Goal: Contribute content: Contribute content

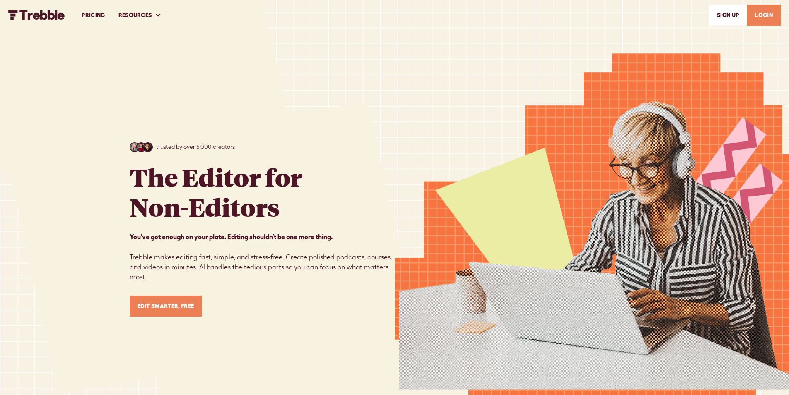
click at [758, 17] on link "LOGIN" at bounding box center [764, 15] width 34 height 21
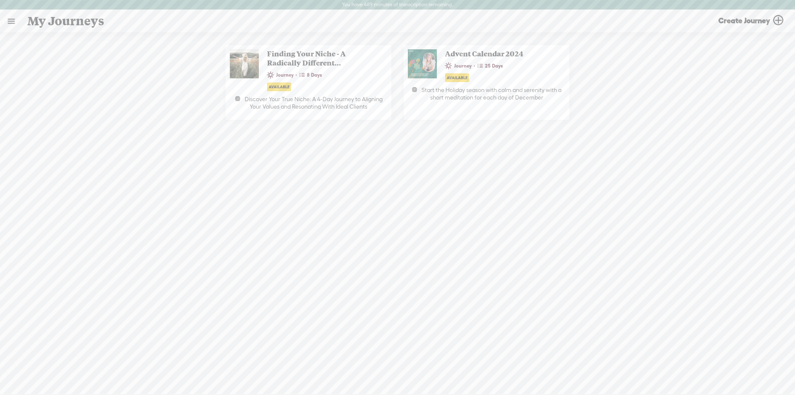
click at [12, 20] on link at bounding box center [11, 21] width 22 height 22
click at [38, 169] on div "MY LIBRARY" at bounding box center [53, 177] width 94 height 19
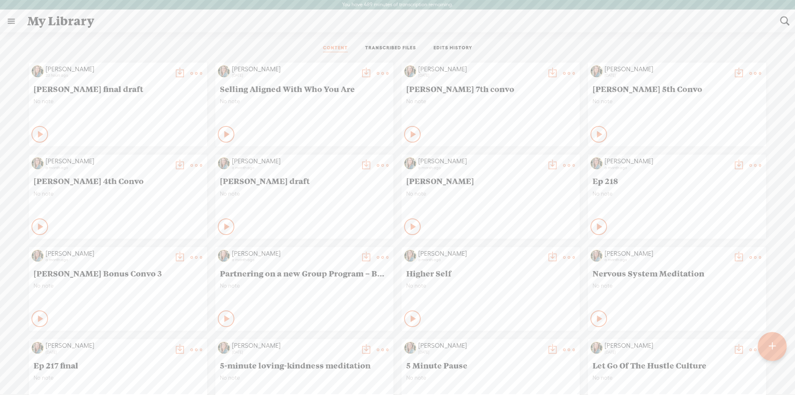
click at [785, 340] on div at bounding box center [772, 346] width 29 height 29
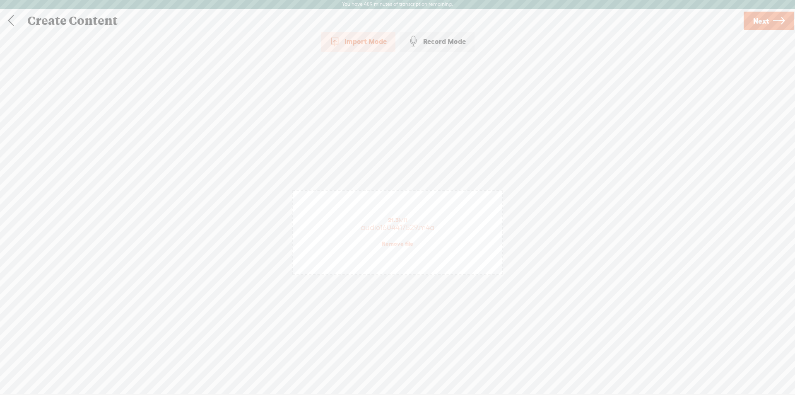
click at [760, 22] on span "Next" at bounding box center [762, 20] width 16 height 21
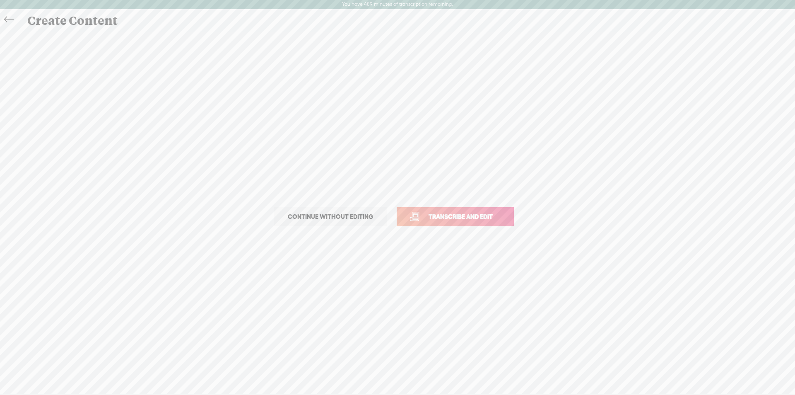
click at [443, 218] on span "Transcribe and edit" at bounding box center [461, 217] width 82 height 10
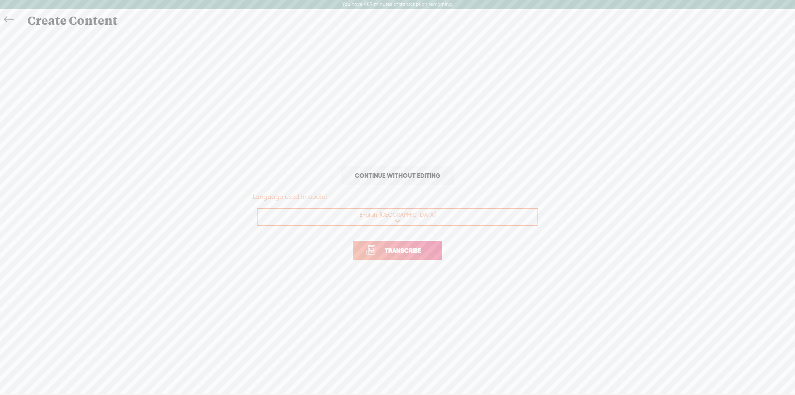
click at [401, 251] on span "Transcribe" at bounding box center [403, 251] width 54 height 10
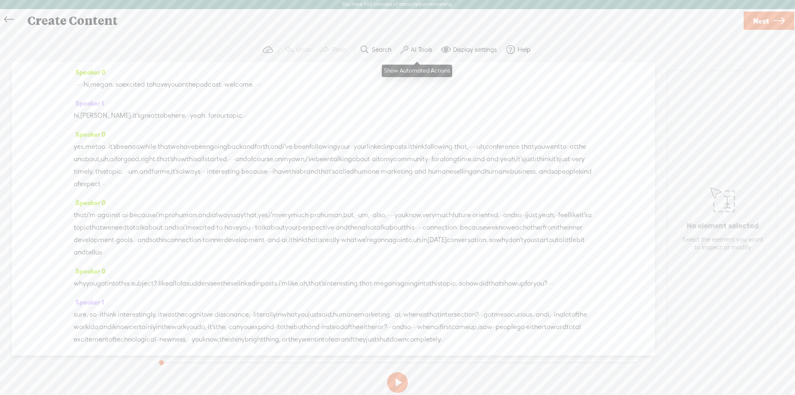
click at [420, 51] on label "AI Tools" at bounding box center [422, 50] width 22 height 8
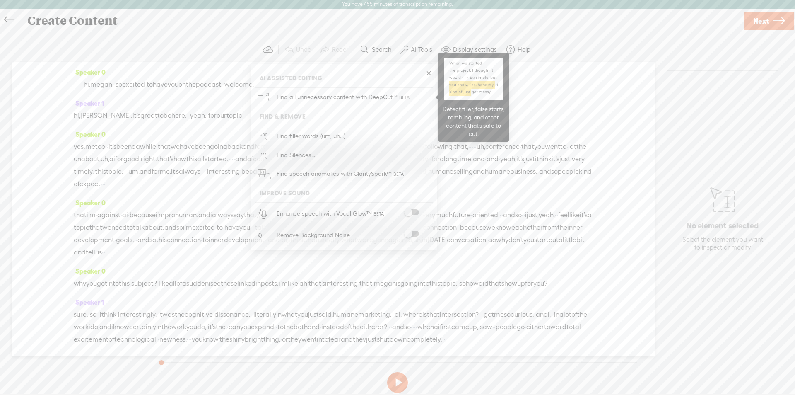
click at [407, 210] on span at bounding box center [411, 212] width 15 height 6
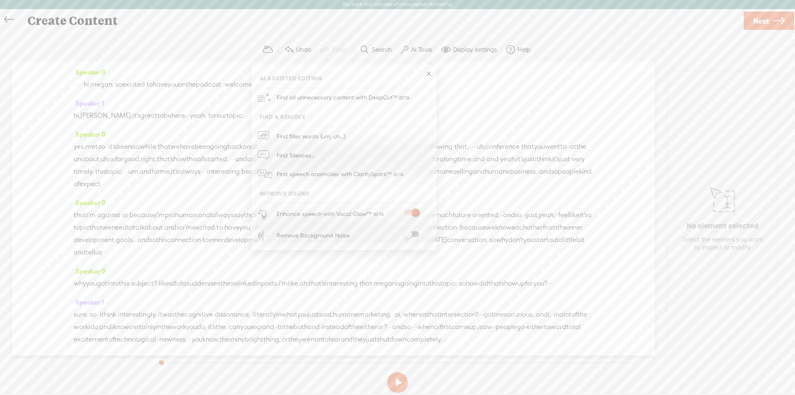
scroll to position [0, 0]
click at [409, 235] on span at bounding box center [411, 235] width 15 height 6
click at [522, 86] on div "· · · · · · hi, [PERSON_NAME]. · so excited · to have you on the podcast. · wel…" at bounding box center [334, 85] width 520 height 12
click at [491, 111] on div "hi, [PERSON_NAME]. it's great to be here. · · yeah. · for our topic. · ·" at bounding box center [334, 116] width 520 height 12
click at [75, 83] on span "·" at bounding box center [75, 85] width 2 height 12
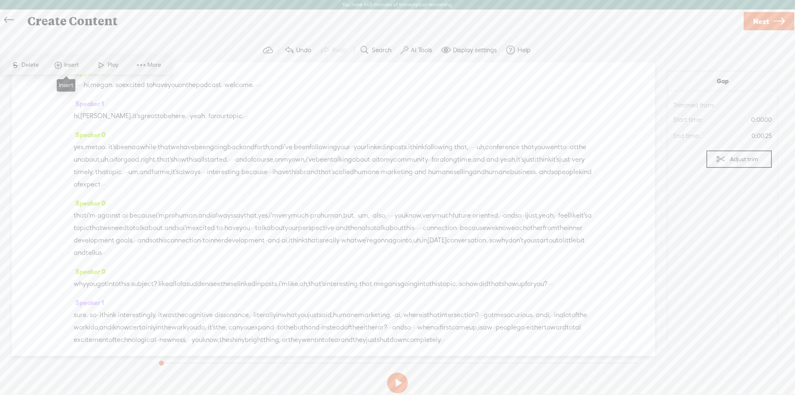
click at [61, 64] on span at bounding box center [58, 65] width 12 height 15
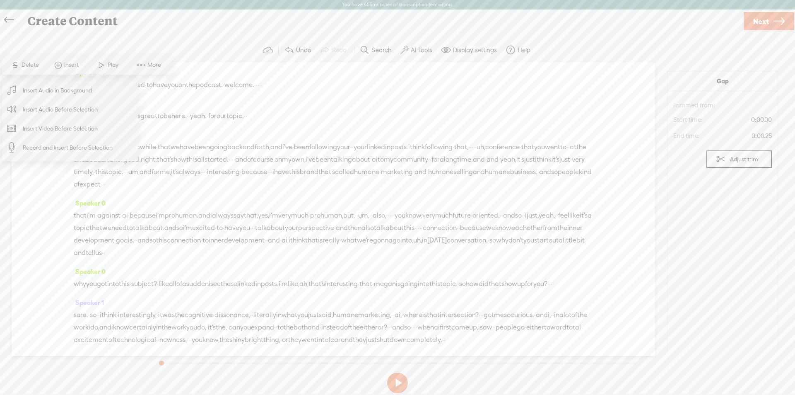
click at [47, 106] on span "Insert Audio Before Selection" at bounding box center [61, 109] width 108 height 19
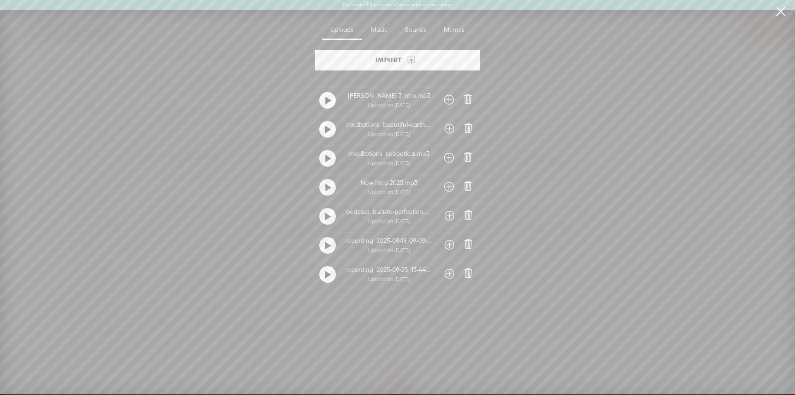
click at [331, 187] on div at bounding box center [327, 187] width 17 height 17
click at [325, 189] on t at bounding box center [328, 187] width 6 height 13
click at [658, 130] on section "Import No Audio Uploaded [PERSON_NAME] 3 intro.mp3 Upload on [DATE] meditations…" at bounding box center [398, 212] width 787 height 324
click at [779, 10] on link at bounding box center [781, 11] width 21 height 23
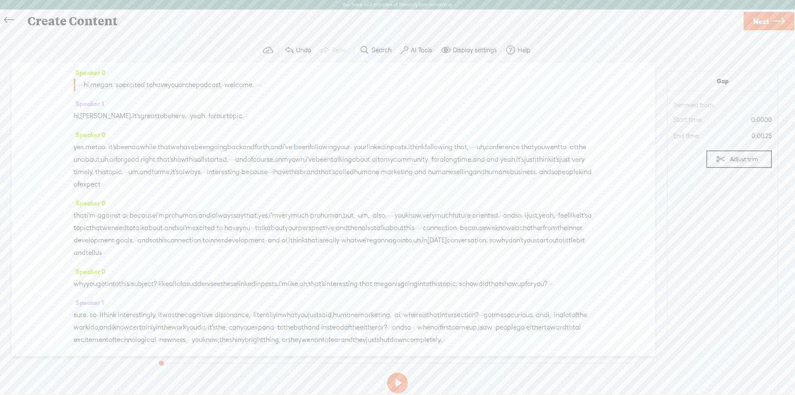
click at [75, 82] on span "·" at bounding box center [75, 85] width 2 height 12
click at [75, 86] on span "·" at bounding box center [75, 85] width 2 height 12
click at [72, 85] on div "Speaker 0 · · · · · · hi, [PERSON_NAME]. · so excited · to have you on the podc…" at bounding box center [334, 209] width 644 height 294
click at [77, 84] on span "·" at bounding box center [76, 85] width 2 height 12
click at [75, 87] on span "·" at bounding box center [75, 85] width 2 height 12
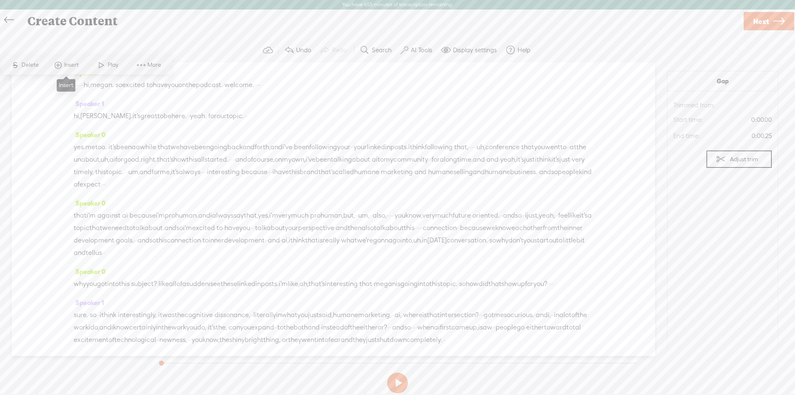
click at [68, 68] on span "Insert" at bounding box center [72, 65] width 17 height 8
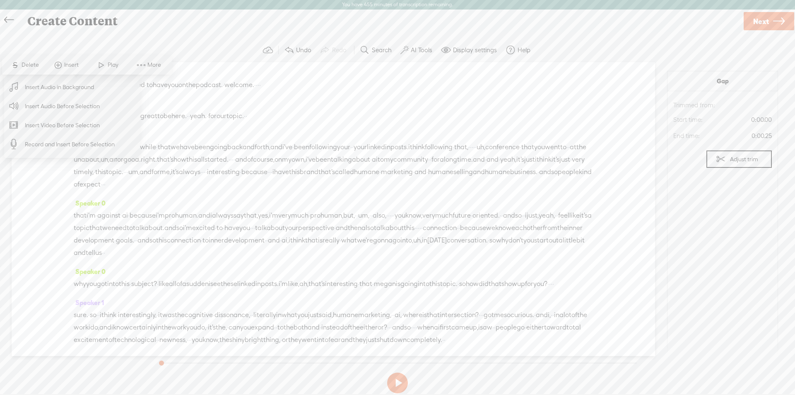
click at [70, 107] on span "Insert Audio Before Selection" at bounding box center [63, 106] width 108 height 19
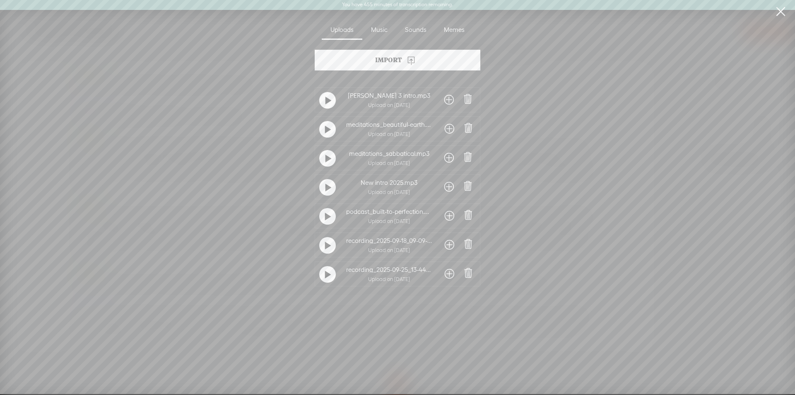
click at [467, 185] on span at bounding box center [468, 186] width 12 height 12
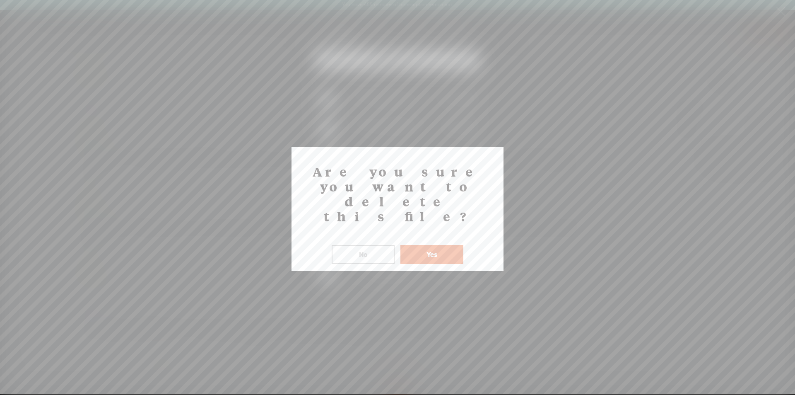
click at [429, 245] on button "Yes" at bounding box center [432, 254] width 63 height 19
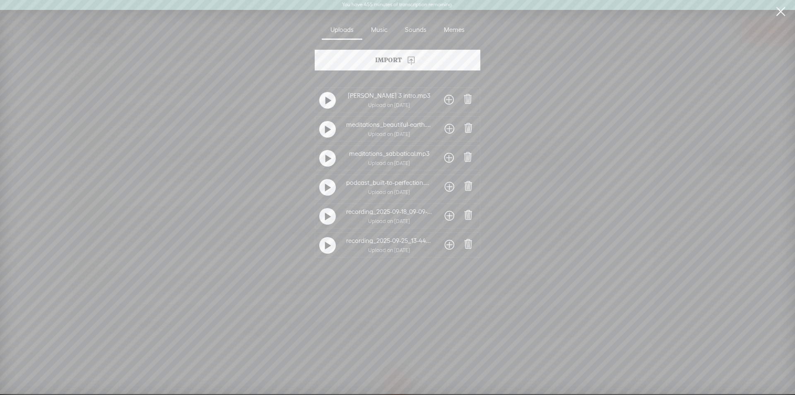
click at [469, 214] on span at bounding box center [469, 215] width 12 height 12
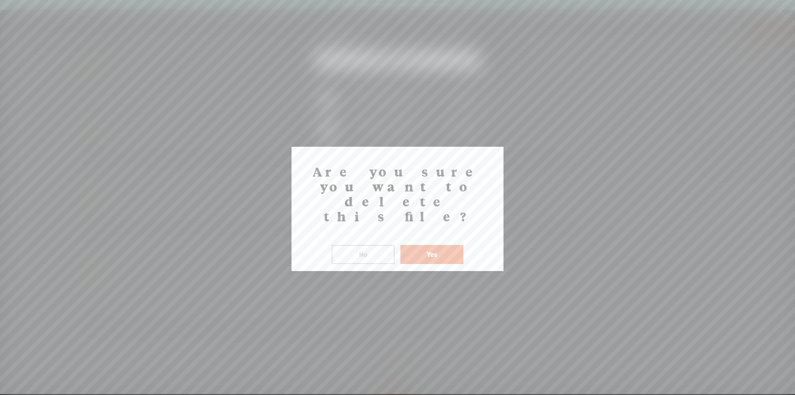
click at [428, 245] on button "Yes" at bounding box center [432, 254] width 63 height 19
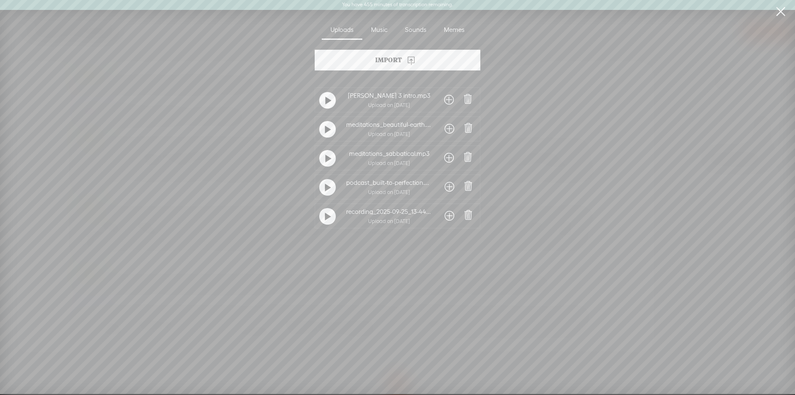
click at [469, 215] on span at bounding box center [469, 215] width 12 height 12
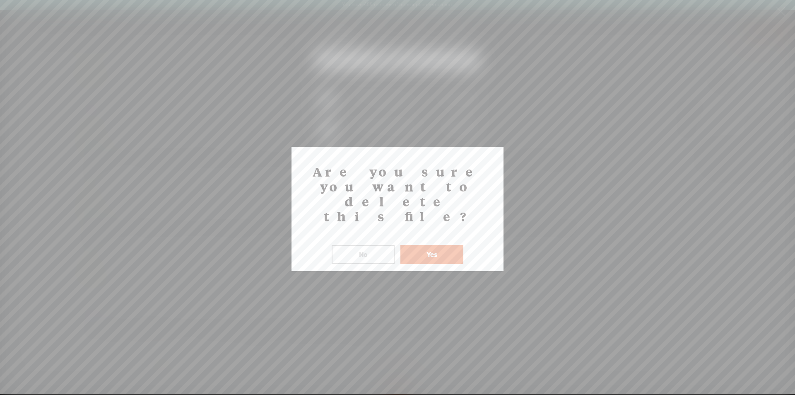
click at [438, 245] on button "Yes" at bounding box center [432, 254] width 63 height 19
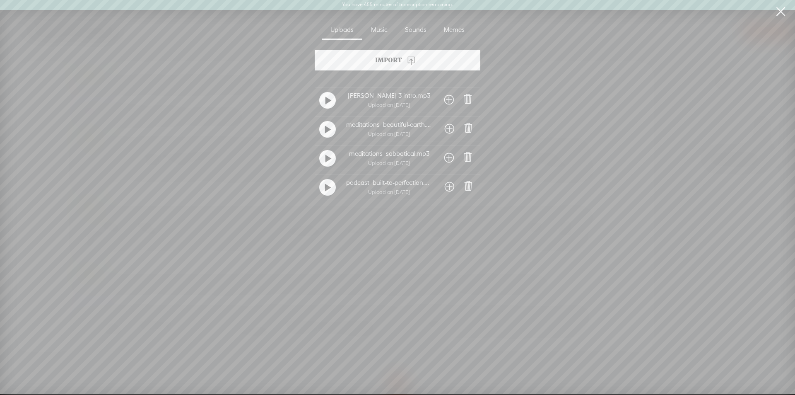
click at [385, 64] on div "Import" at bounding box center [398, 60] width 166 height 21
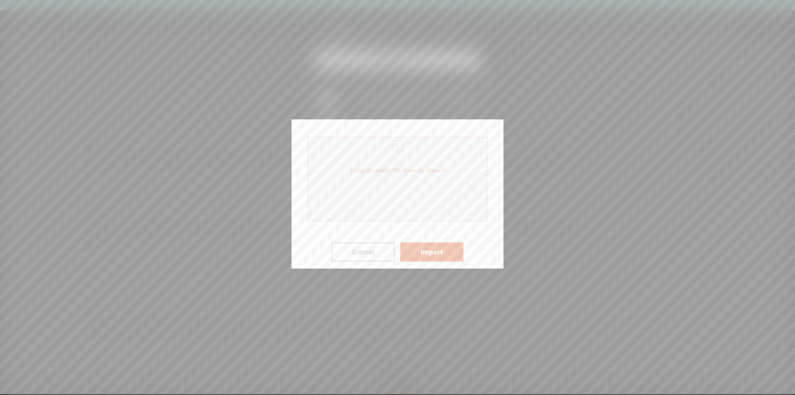
click at [379, 192] on span "Drag an audio file here to import" at bounding box center [397, 179] width 181 height 85
click at [430, 254] on button "Import" at bounding box center [432, 251] width 63 height 19
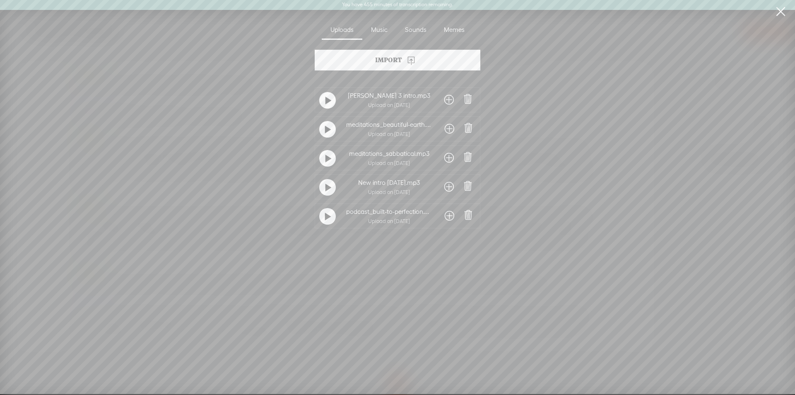
click at [445, 188] on span at bounding box center [450, 186] width 10 height 13
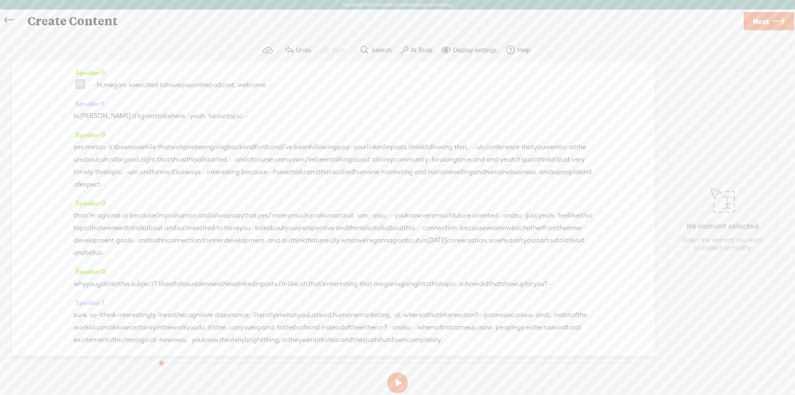
click at [80, 84] on span at bounding box center [80, 84] width 10 height 10
click at [74, 66] on span "Transcribe" at bounding box center [73, 65] width 29 height 8
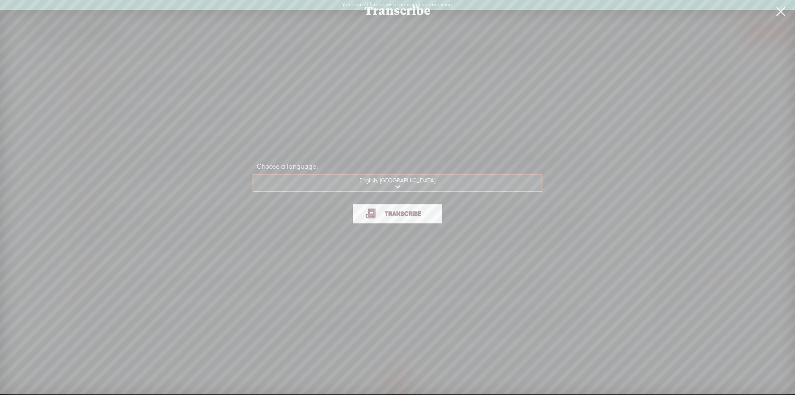
click at [406, 217] on span "Transcribe" at bounding box center [403, 214] width 54 height 10
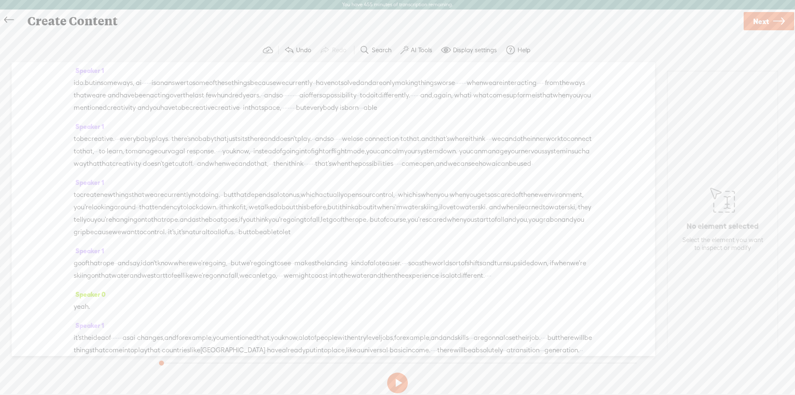
scroll to position [5046, 0]
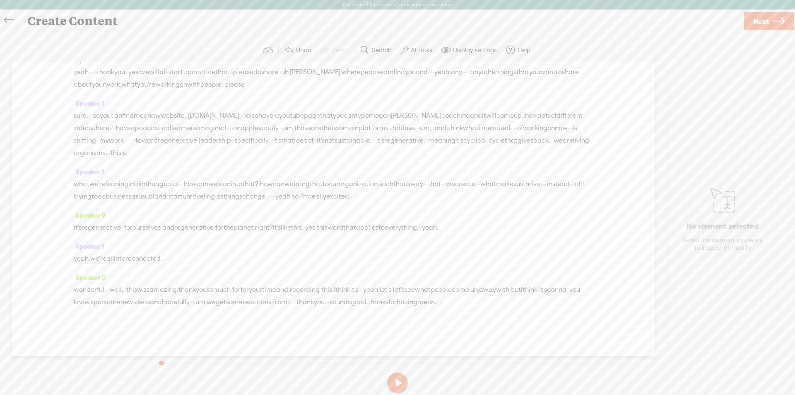
click at [440, 303] on span "·" at bounding box center [441, 302] width 2 height 12
click at [171, 283] on span "Insert" at bounding box center [175, 282] width 17 height 8
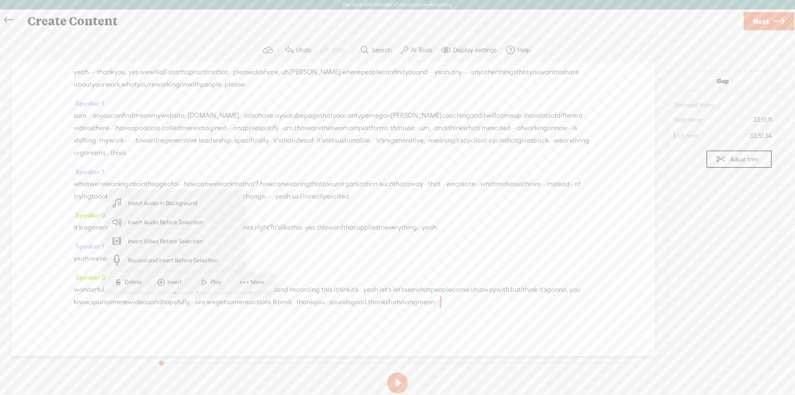
click at [141, 224] on span "Insert Audio Before Selection" at bounding box center [166, 222] width 108 height 19
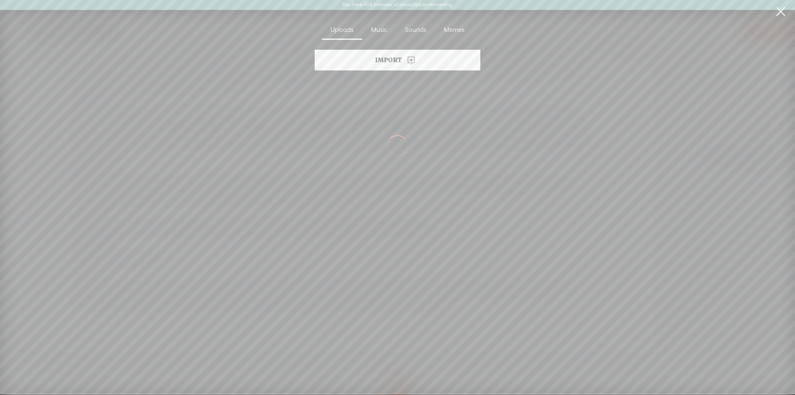
click at [165, 283] on section "Import No Audio Uploaded" at bounding box center [398, 212] width 787 height 324
click at [375, 64] on div "Import" at bounding box center [398, 60] width 166 height 21
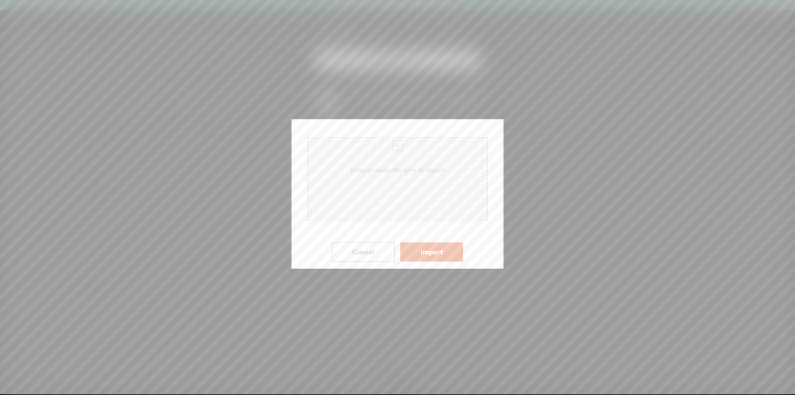
click at [361, 175] on span "Drag an audio file here to import" at bounding box center [397, 169] width 179 height 23
click at [430, 250] on button "Import" at bounding box center [432, 251] width 63 height 19
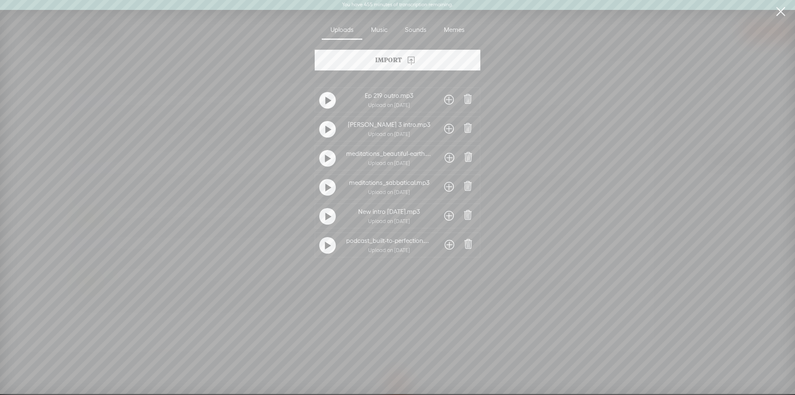
click at [449, 99] on span at bounding box center [450, 99] width 10 height 13
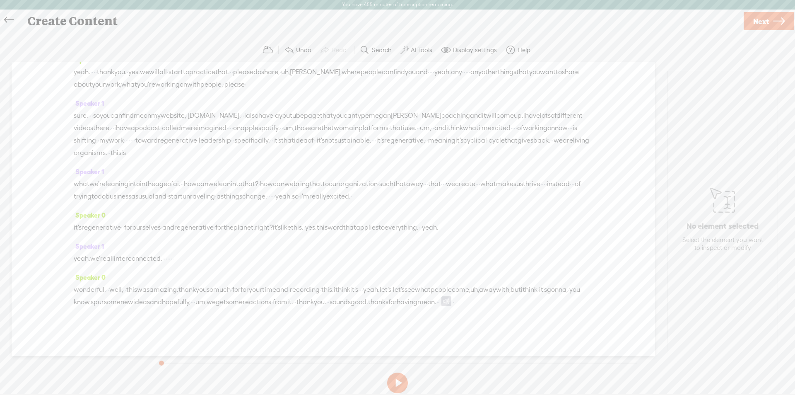
click at [442, 300] on span at bounding box center [447, 301] width 10 height 10
click at [168, 280] on span "Transcribe" at bounding box center [181, 282] width 29 height 8
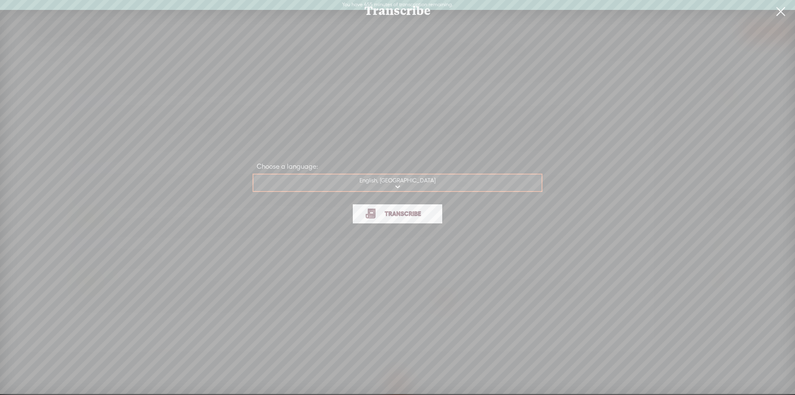
click at [413, 212] on span "Transcribe" at bounding box center [403, 214] width 54 height 10
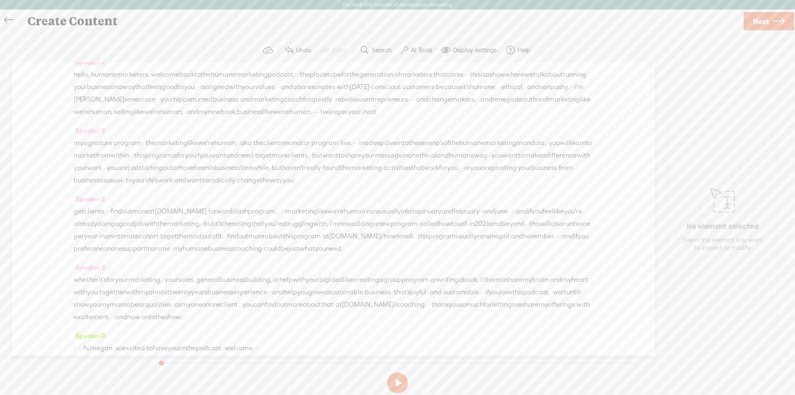
scroll to position [207, 0]
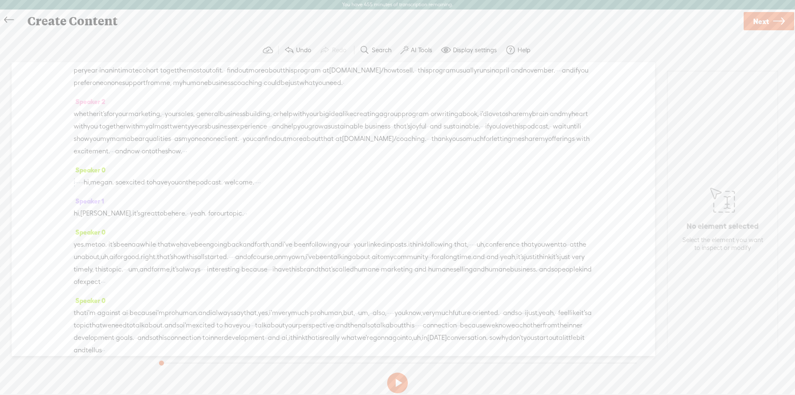
click at [186, 157] on span "·" at bounding box center [187, 151] width 2 height 12
click at [97, 181] on span "Insert" at bounding box center [104, 181] width 17 height 8
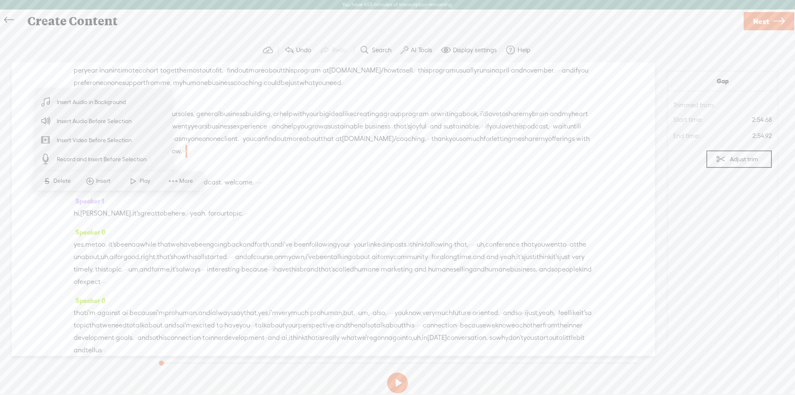
click at [89, 122] on span "Insert Audio Before Selection" at bounding box center [95, 121] width 108 height 19
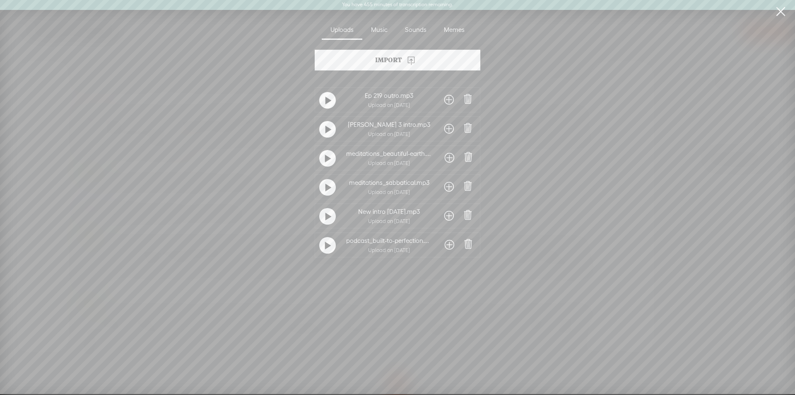
click at [380, 60] on div "Import" at bounding box center [398, 60] width 166 height 21
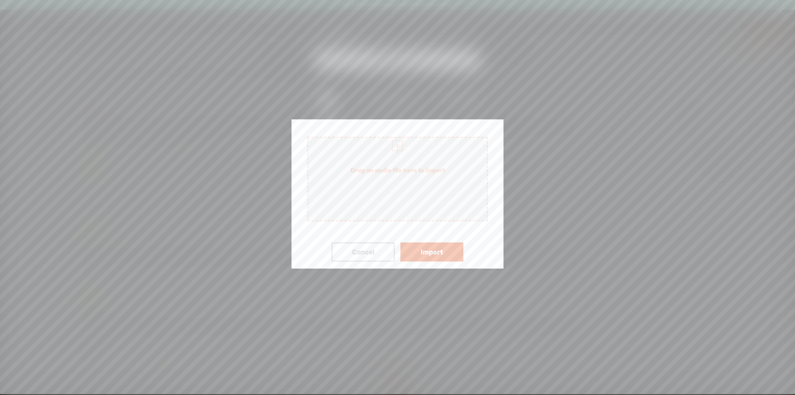
click at [379, 185] on span "Drag an audio file here to import" at bounding box center [397, 179] width 181 height 85
click at [429, 254] on button "Import" at bounding box center [432, 251] width 63 height 19
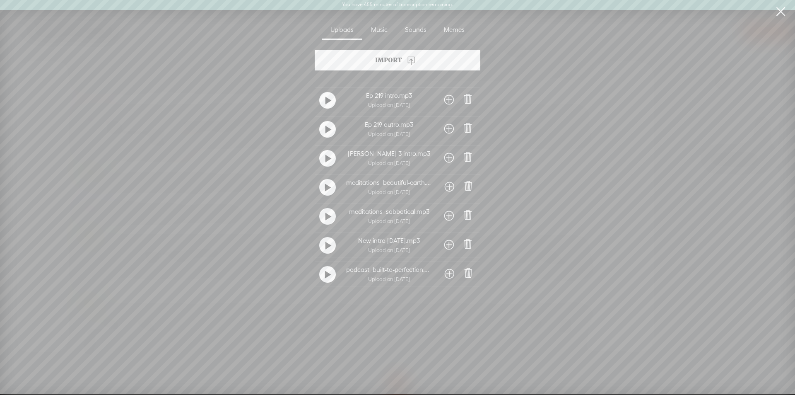
click at [447, 99] on span at bounding box center [450, 99] width 10 height 13
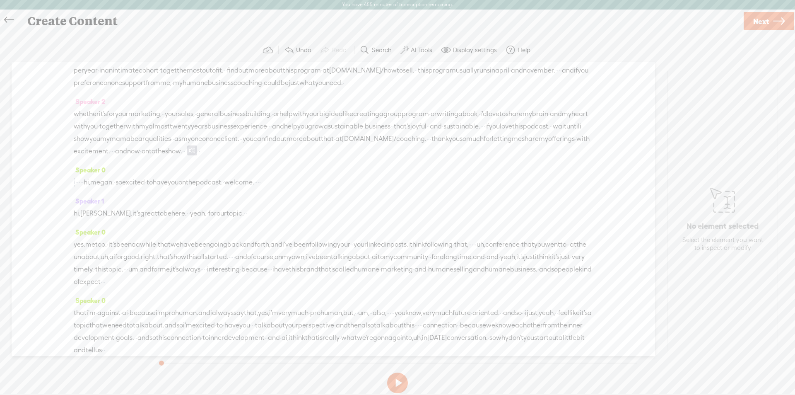
click at [187, 155] on span at bounding box center [192, 150] width 10 height 10
click at [97, 182] on span "Transcribe" at bounding box center [109, 181] width 29 height 8
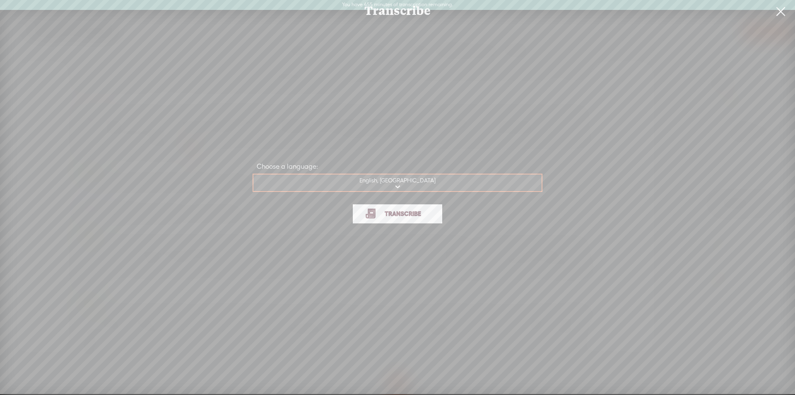
click at [382, 209] on span "Transcribe" at bounding box center [403, 214] width 54 height 10
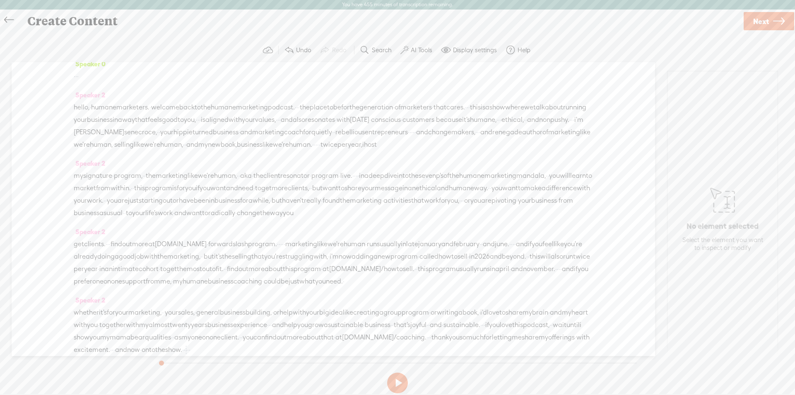
scroll to position [0, 0]
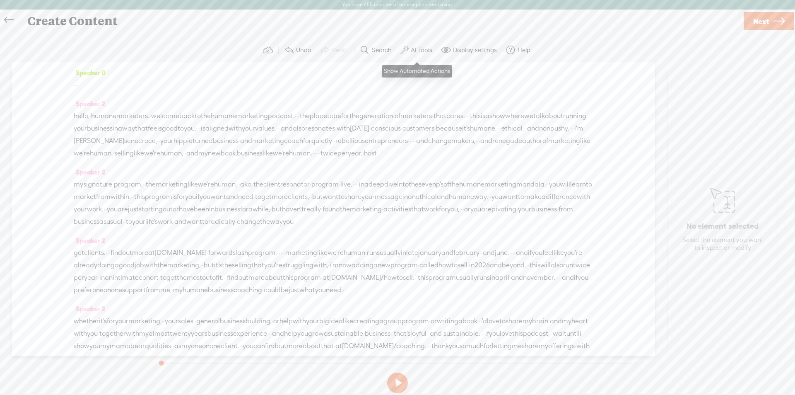
click at [416, 49] on label "AI Tools" at bounding box center [422, 50] width 22 height 8
click at [119, 81] on div "· · ·" at bounding box center [334, 85] width 520 height 12
drag, startPoint x: 72, startPoint y: 83, endPoint x: 97, endPoint y: 103, distance: 32.2
click at [130, 126] on div "Speaker 0 · · · Speaker 2 hello, · humane marketers. · welcome back to the huma…" at bounding box center [334, 209] width 644 height 294
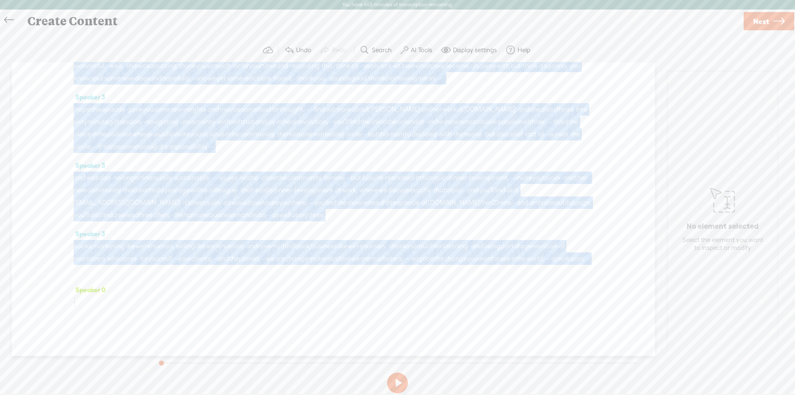
scroll to position [5798, 0]
drag, startPoint x: 75, startPoint y: 86, endPoint x: 377, endPoint y: 309, distance: 375.8
click at [377, 309] on div "Speaker 0 · · · Speaker 2 hello, · humane marketers. · welcome back to the huma…" at bounding box center [334, 209] width 644 height 294
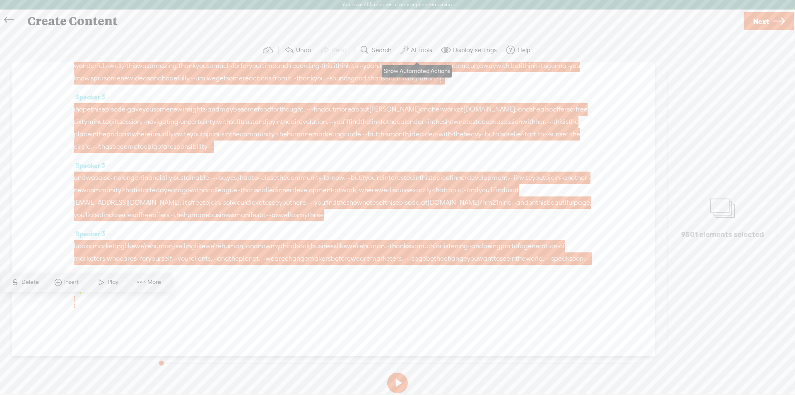
click at [419, 49] on label "AI Tools" at bounding box center [422, 50] width 22 height 8
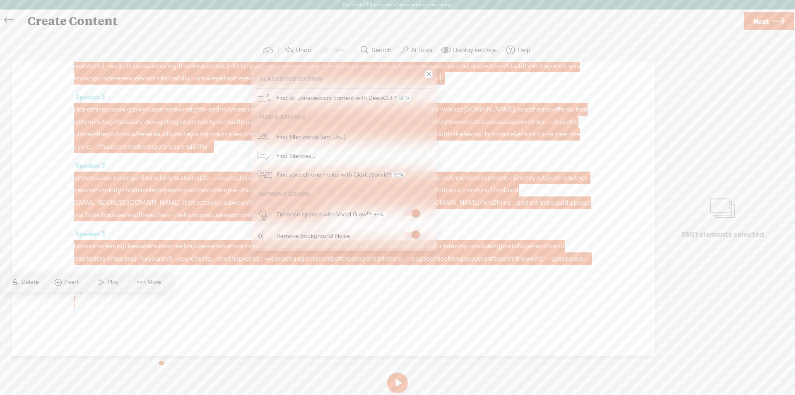
click at [414, 211] on span at bounding box center [411, 213] width 15 height 6
drag, startPoint x: 409, startPoint y: 212, endPoint x: 420, endPoint y: 221, distance: 14.8
click at [409, 212] on span at bounding box center [411, 213] width 15 height 6
click at [412, 235] on span at bounding box center [411, 235] width 15 height 6
click at [410, 234] on span at bounding box center [411, 235] width 15 height 6
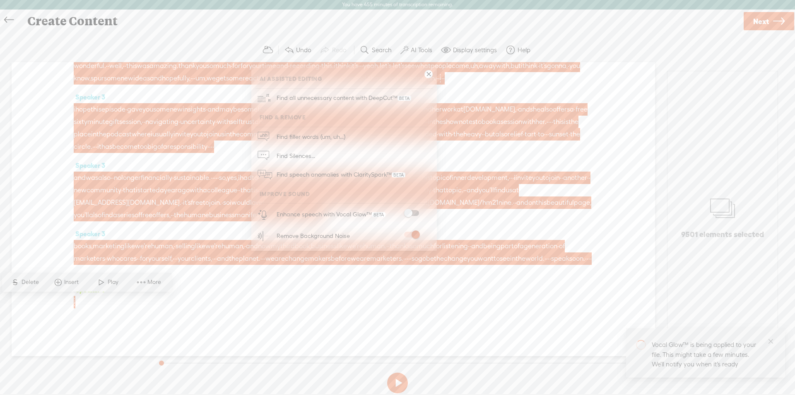
click at [408, 211] on span at bounding box center [411, 213] width 15 height 6
click at [408, 213] on span at bounding box center [411, 213] width 15 height 6
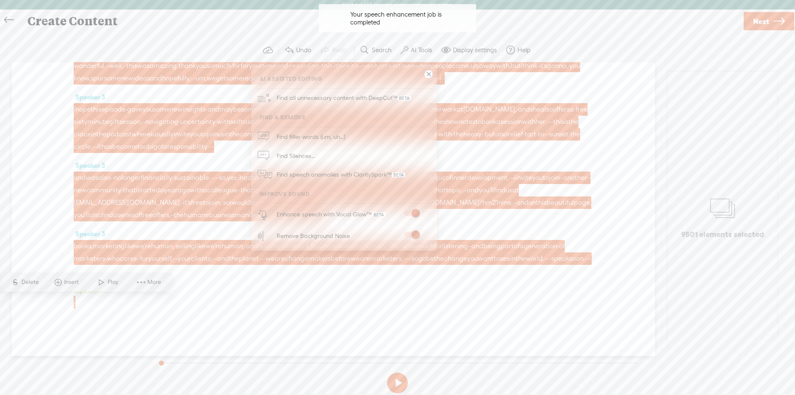
click at [543, 288] on div "Speaker 0 ·" at bounding box center [334, 298] width 520 height 31
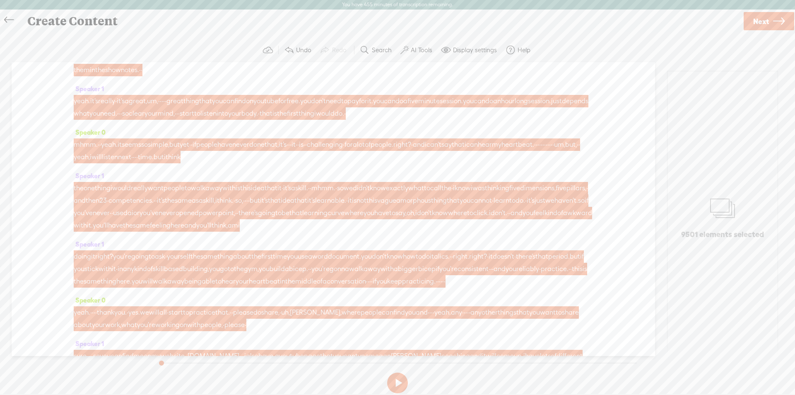
scroll to position [0, 0]
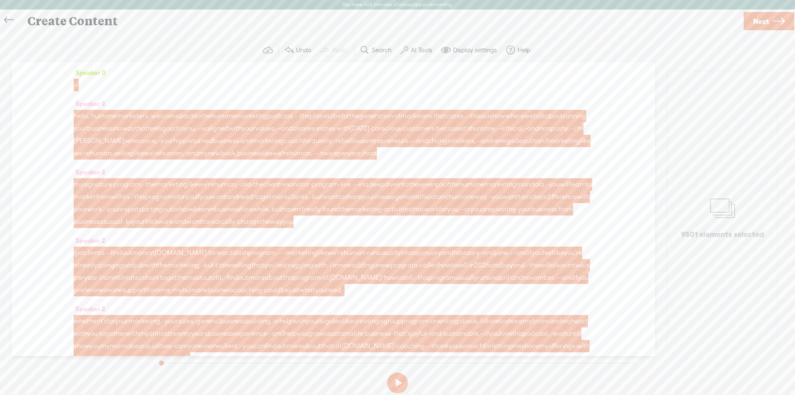
click at [179, 87] on div "· · ·" at bounding box center [334, 85] width 520 height 12
click at [47, 91] on div "Speaker 0 · · · Speaker 2 hello, · humane marketers. · welcome back to the huma…" at bounding box center [334, 209] width 644 height 294
click at [490, 122] on span "show" at bounding box center [498, 116] width 16 height 12
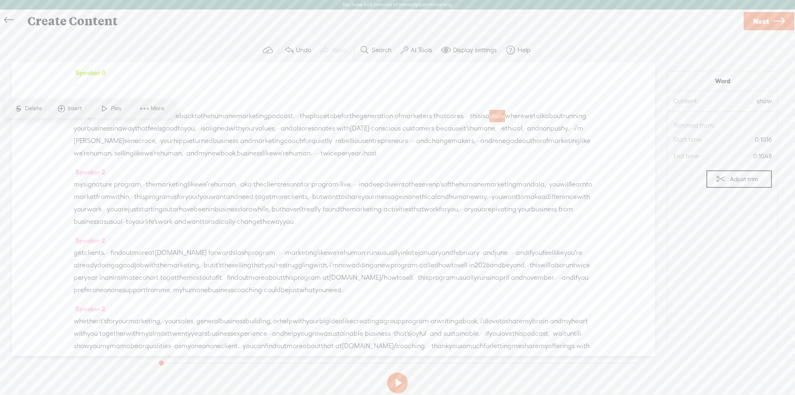
click at [249, 80] on div "· · ·" at bounding box center [334, 85] width 520 height 12
click at [233, 92] on div "Speaker 0 · · ·" at bounding box center [334, 81] width 520 height 31
click at [195, 115] on span "back" at bounding box center [186, 116] width 15 height 12
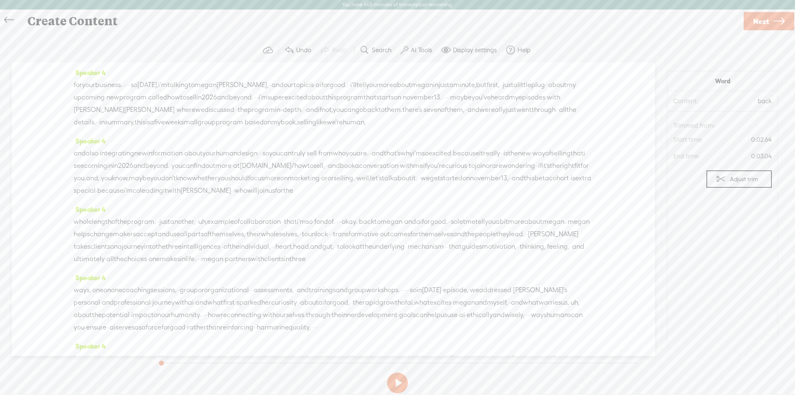
scroll to position [249, 0]
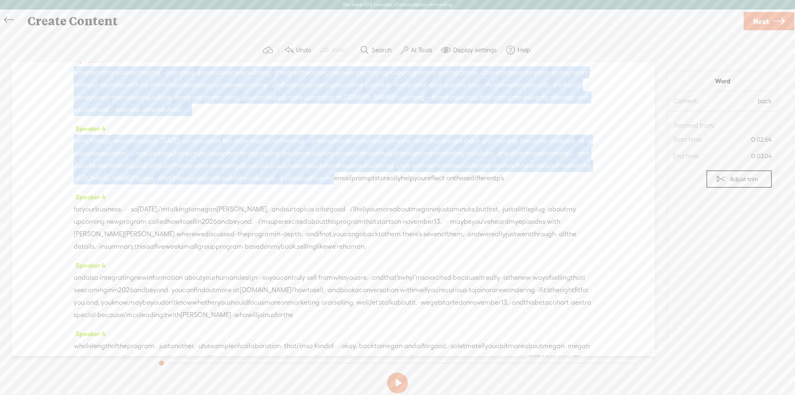
drag, startPoint x: 75, startPoint y: 116, endPoint x: 131, endPoint y: 162, distance: 72.4
click at [131, 162] on div "Speaker 0 · · · Speaker 2 hello, · humane marketers. · welcome back to the huma…" at bounding box center [334, 209] width 644 height 294
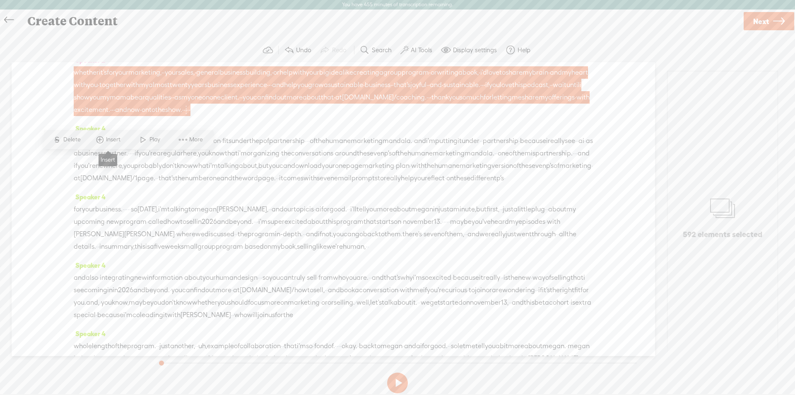
click at [109, 140] on span "Insert" at bounding box center [114, 139] width 17 height 8
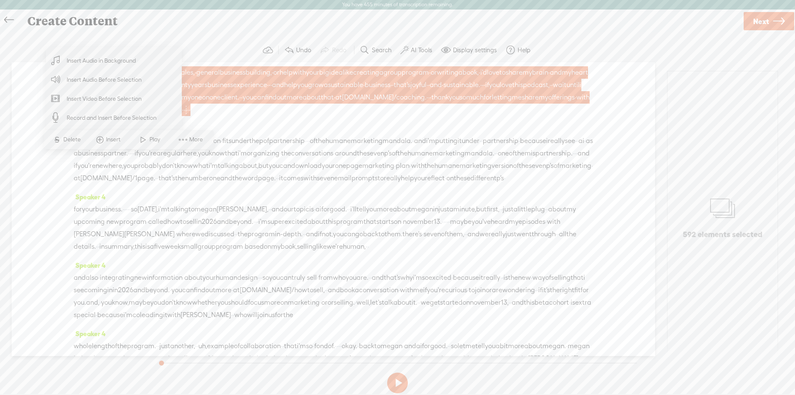
click at [99, 64] on span "Insert Audio in Background" at bounding box center [102, 60] width 102 height 19
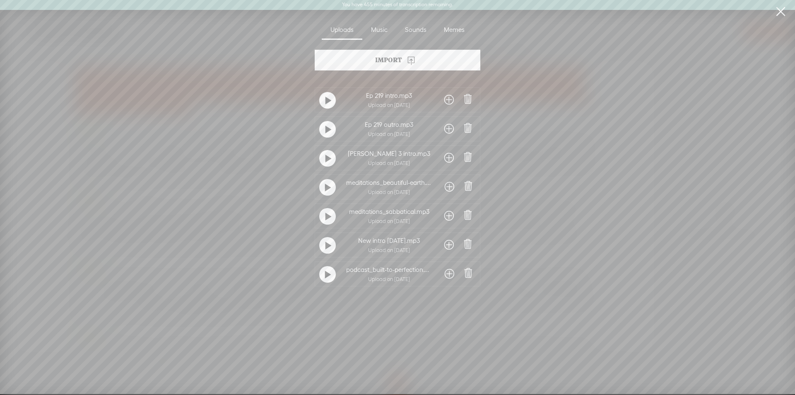
click at [447, 273] on span at bounding box center [450, 273] width 10 height 13
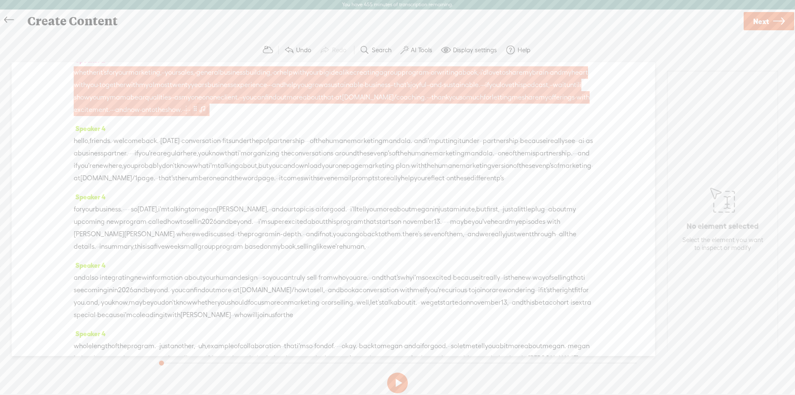
click at [198, 114] on span at bounding box center [202, 109] width 8 height 10
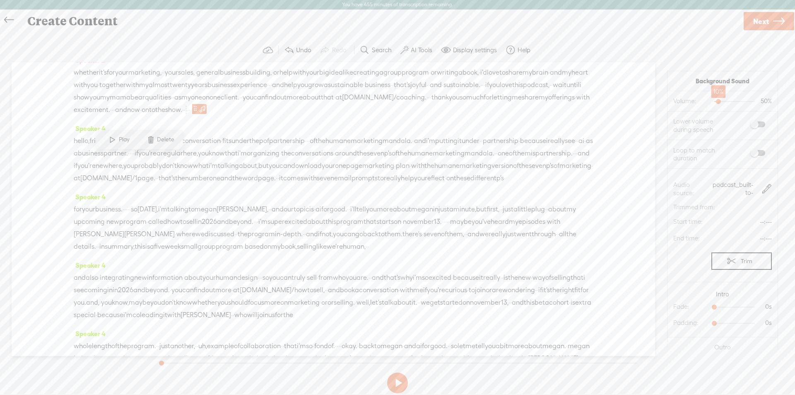
drag, startPoint x: 720, startPoint y: 101, endPoint x: 712, endPoint y: 102, distance: 7.9
click at [712, 102] on div at bounding box center [719, 102] width 19 height 19
click at [751, 153] on span at bounding box center [758, 153] width 15 height 6
drag, startPoint x: 712, startPoint y: 305, endPoint x: 735, endPoint y: 306, distance: 23.2
click at [735, 306] on div at bounding box center [744, 307] width 19 height 19
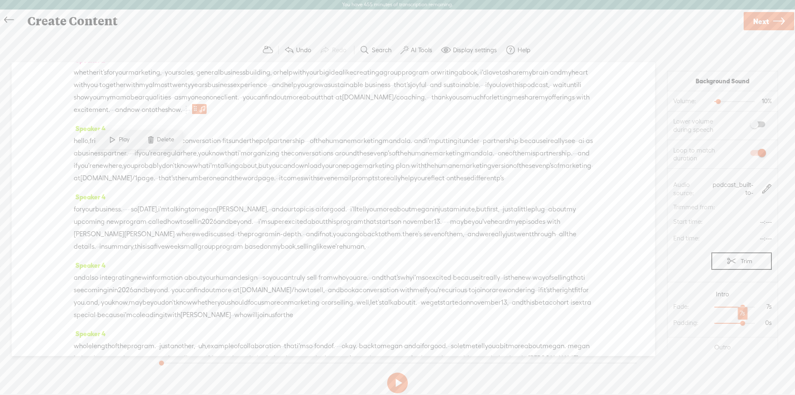
click at [735, 321] on div at bounding box center [744, 323] width 19 height 19
drag, startPoint x: 710, startPoint y: 319, endPoint x: 733, endPoint y: 318, distance: 22.4
click at [735, 318] on div at bounding box center [744, 326] width 19 height 19
drag, startPoint x: 725, startPoint y: 336, endPoint x: 733, endPoint y: 334, distance: 7.6
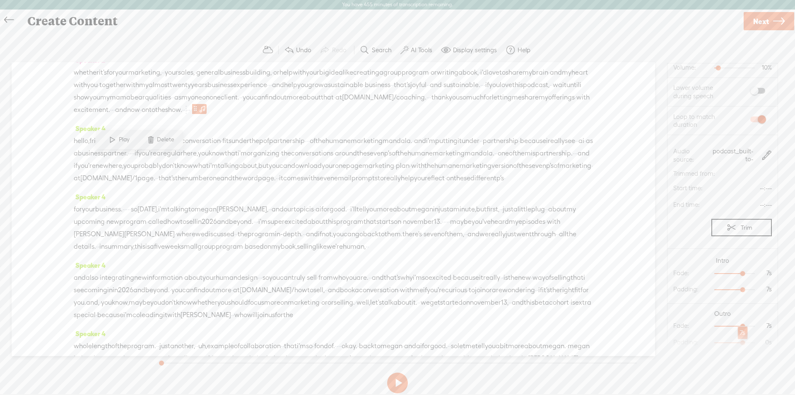
click at [735, 334] on div at bounding box center [744, 343] width 19 height 19
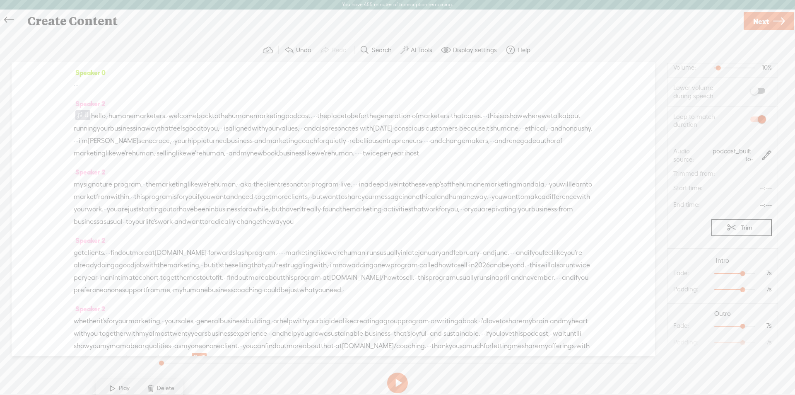
click at [75, 84] on span "·" at bounding box center [75, 85] width 2 height 12
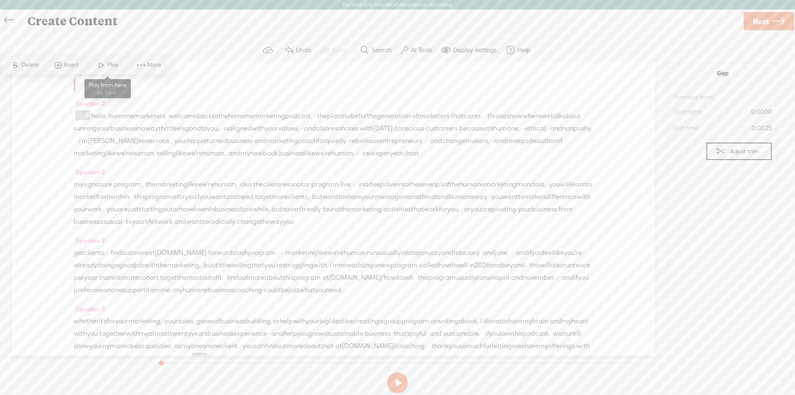
click at [101, 63] on span at bounding box center [101, 65] width 12 height 15
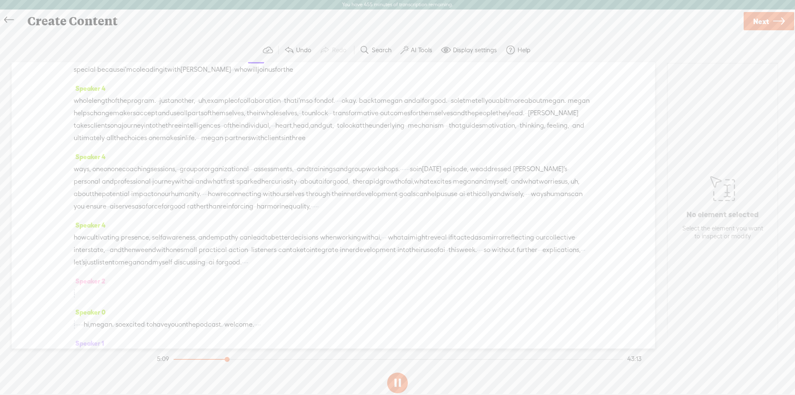
scroll to position [532, 0]
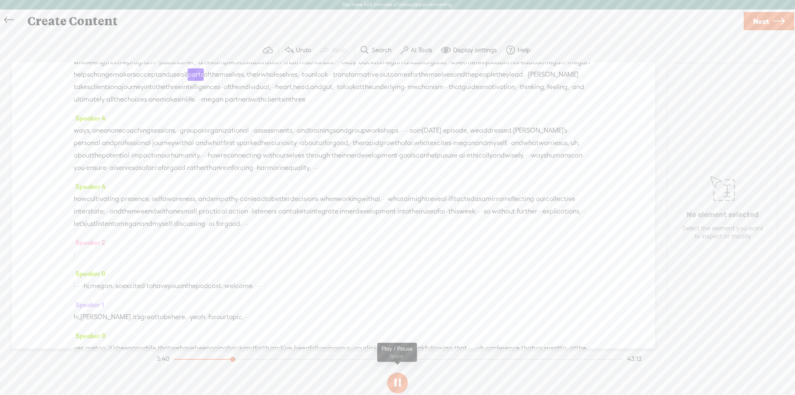
click at [397, 384] on button at bounding box center [397, 382] width 21 height 21
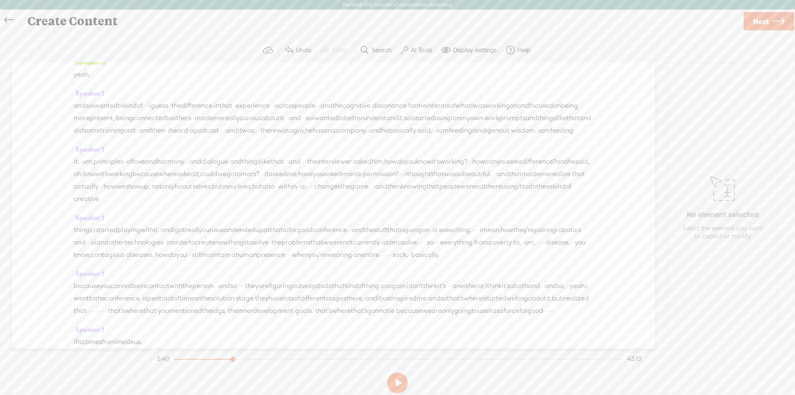
scroll to position [739, 0]
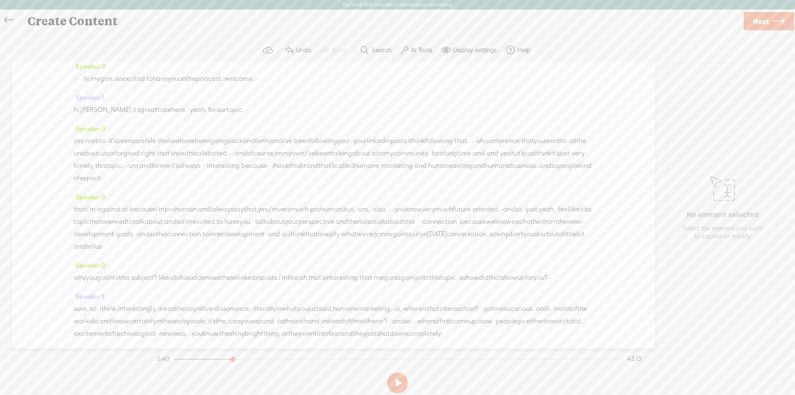
click at [205, 23] on span "discussing" at bounding box center [189, 16] width 31 height 12
click at [502, 107] on span at bounding box center [499, 108] width 12 height 15
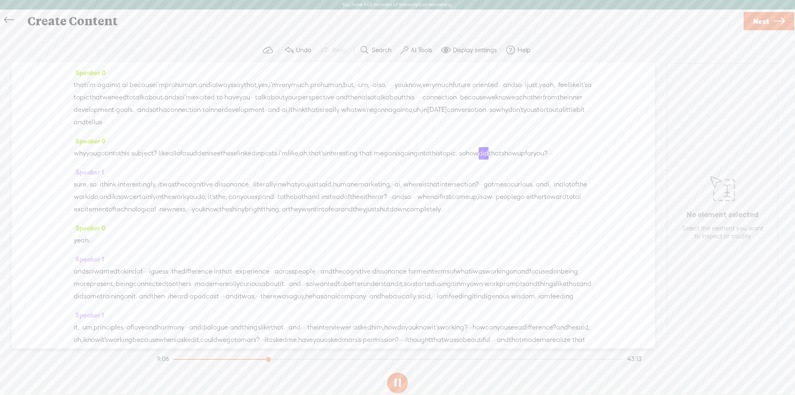
scroll to position [905, 0]
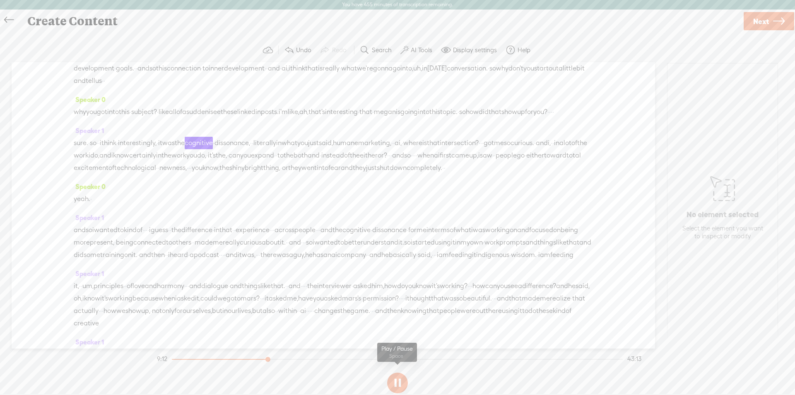
click at [394, 383] on button at bounding box center [397, 382] width 21 height 21
click at [754, 19] on span "Next" at bounding box center [762, 21] width 16 height 21
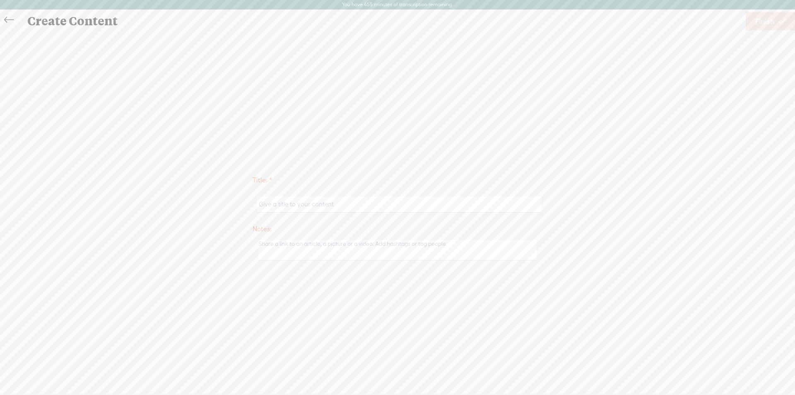
click at [285, 205] on input "text" at bounding box center [399, 204] width 284 height 16
click at [9, 18] on icon at bounding box center [9, 20] width 10 height 19
click at [73, 204] on div "Speaker 0 · · · Speaker 2 hello, · humane marketers. · welcome back to the huma…" at bounding box center [334, 205] width 644 height 286
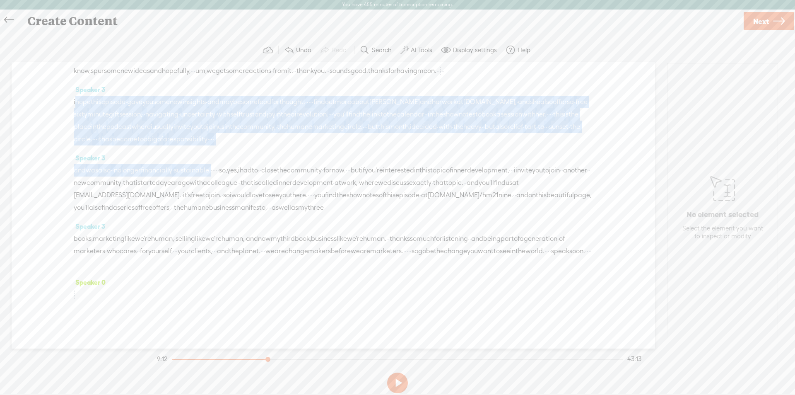
scroll to position [5806, 0]
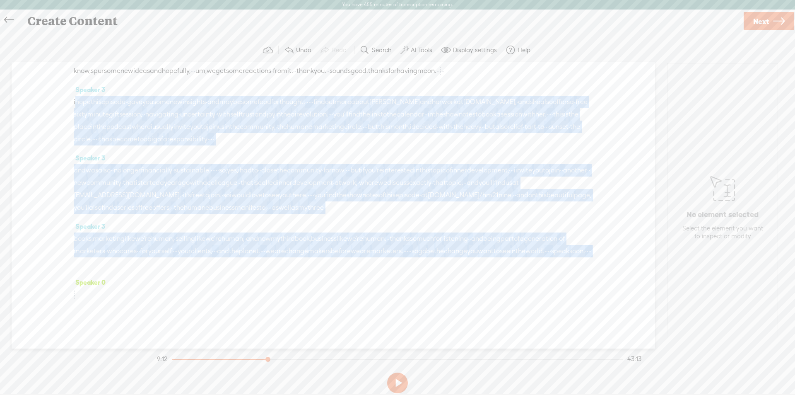
drag, startPoint x: 204, startPoint y: 249, endPoint x: 395, endPoint y: 267, distance: 191.8
click at [395, 267] on div "Speaker 0 · · · Speaker 2 hello, · humane marketers. · welcome back to the huma…" at bounding box center [334, 205] width 644 height 286
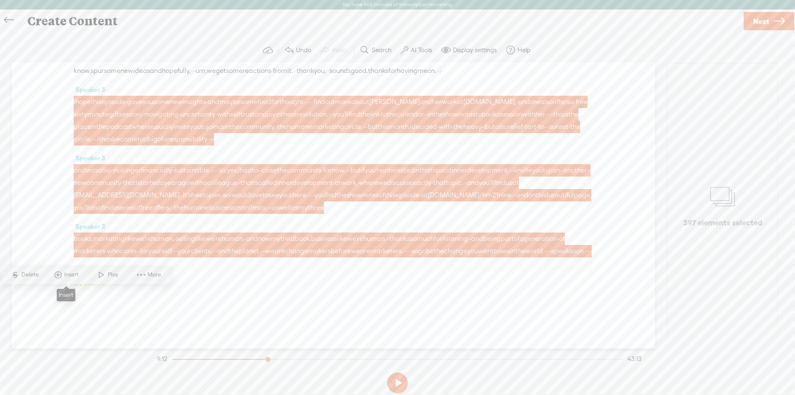
click at [68, 276] on span "Insert" at bounding box center [72, 275] width 17 height 8
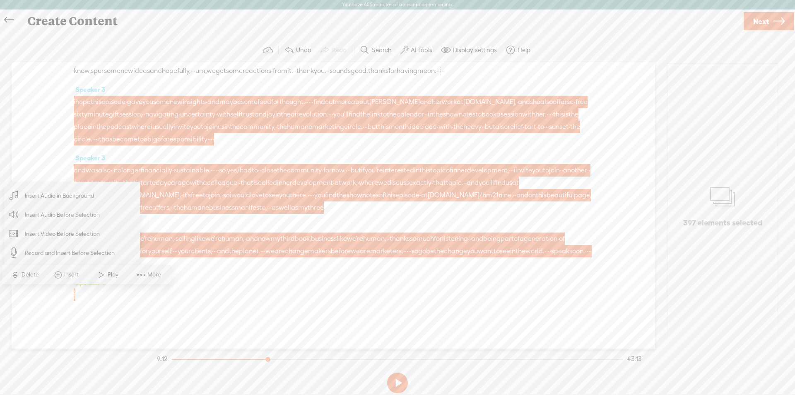
click at [59, 196] on span "Insert Audio in Background" at bounding box center [60, 195] width 102 height 19
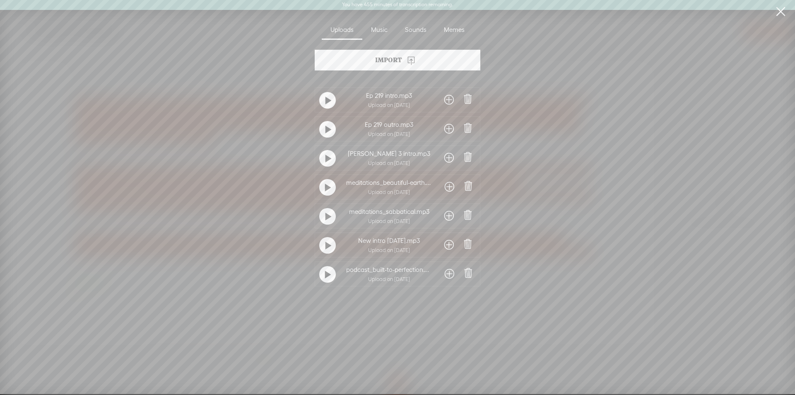
click at [449, 275] on span at bounding box center [450, 273] width 10 height 13
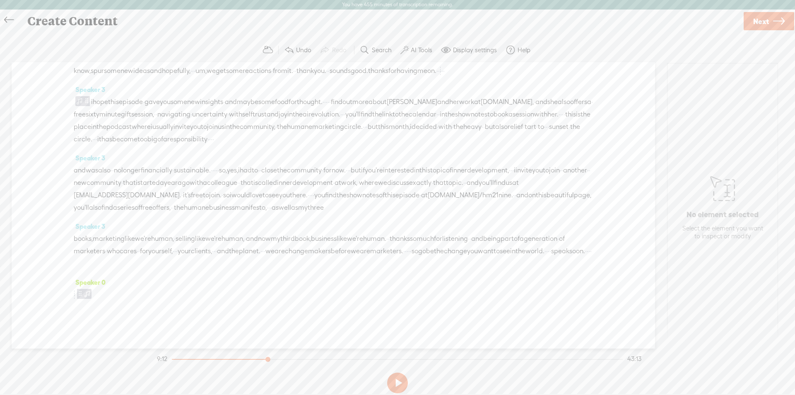
click at [83, 293] on span at bounding box center [80, 293] width 6 height 10
drag, startPoint x: 726, startPoint y: 95, endPoint x: 713, endPoint y: 95, distance: 13.3
click at [713, 95] on div at bounding box center [719, 94] width 19 height 19
drag, startPoint x: 721, startPoint y: 257, endPoint x: 730, endPoint y: 258, distance: 8.7
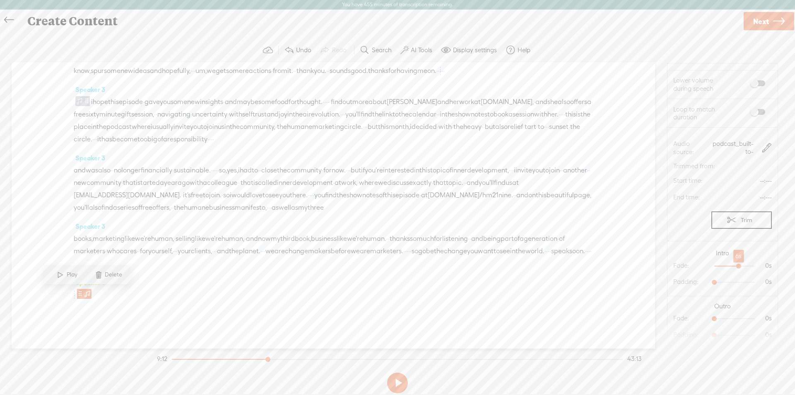
click at [730, 258] on div at bounding box center [739, 266] width 19 height 19
click at [730, 273] on div at bounding box center [739, 282] width 19 height 19
drag, startPoint x: 710, startPoint y: 312, endPoint x: 758, endPoint y: 312, distance: 48.1
click at [758, 314] on span "10s 0s" at bounding box center [741, 318] width 62 height 8
drag, startPoint x: 749, startPoint y: 328, endPoint x: 238, endPoint y: 235, distance: 519.1
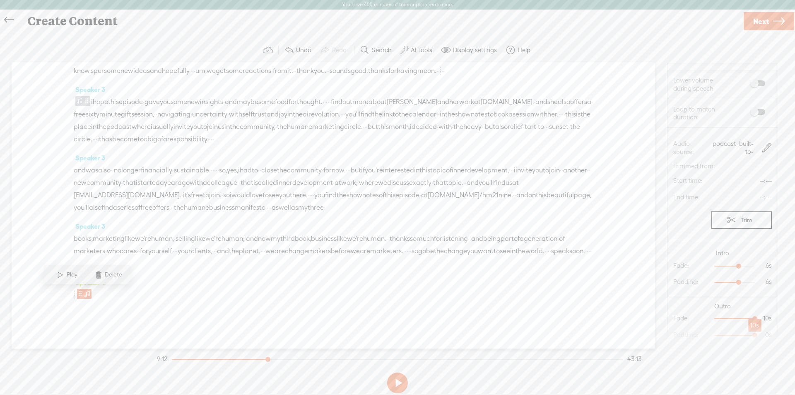
click at [747, 333] on div at bounding box center [756, 335] width 19 height 19
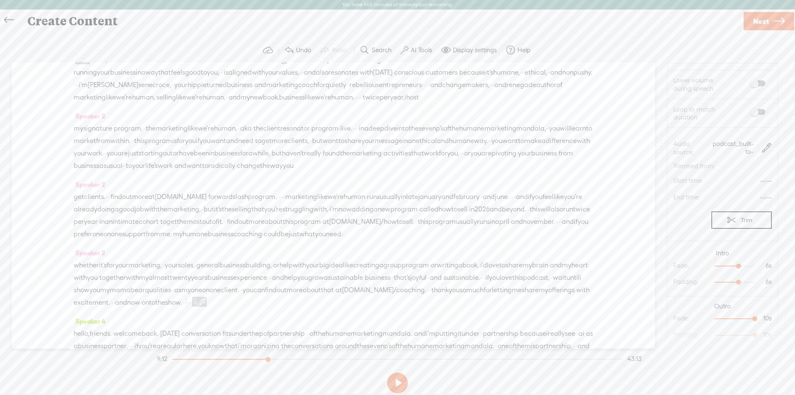
scroll to position [0, 0]
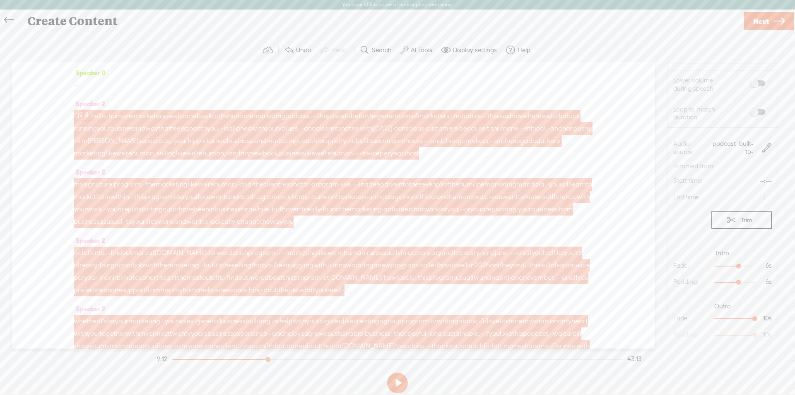
click at [81, 116] on span at bounding box center [79, 115] width 8 height 10
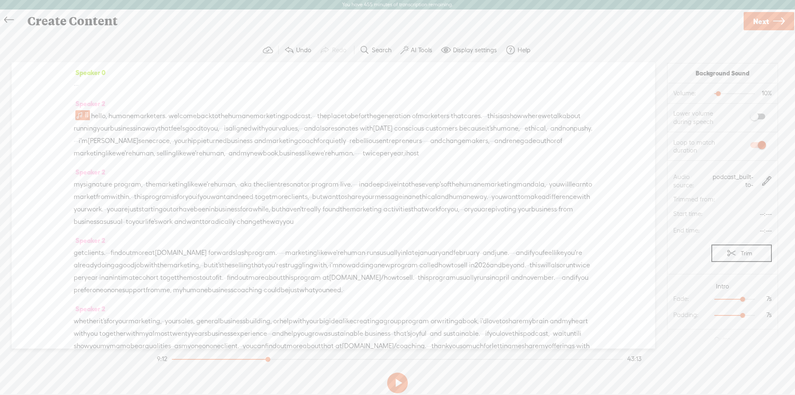
scroll to position [5806, 0]
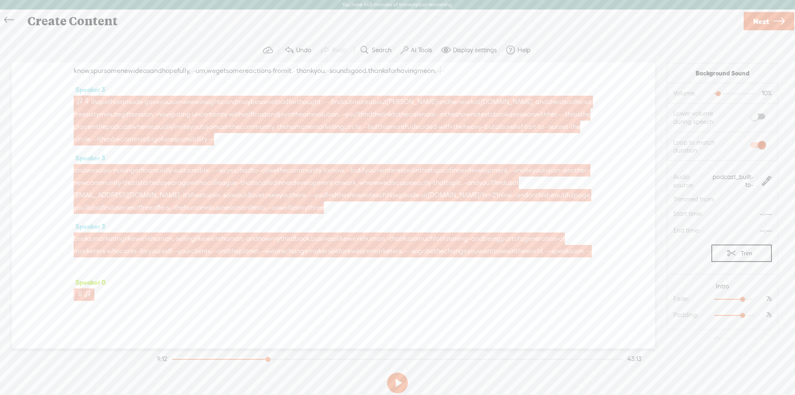
click at [80, 96] on span at bounding box center [79, 101] width 8 height 10
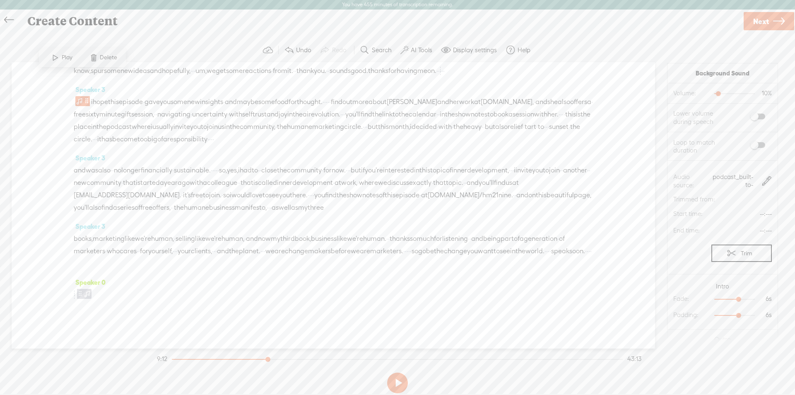
click at [67, 57] on span "Play" at bounding box center [68, 57] width 13 height 8
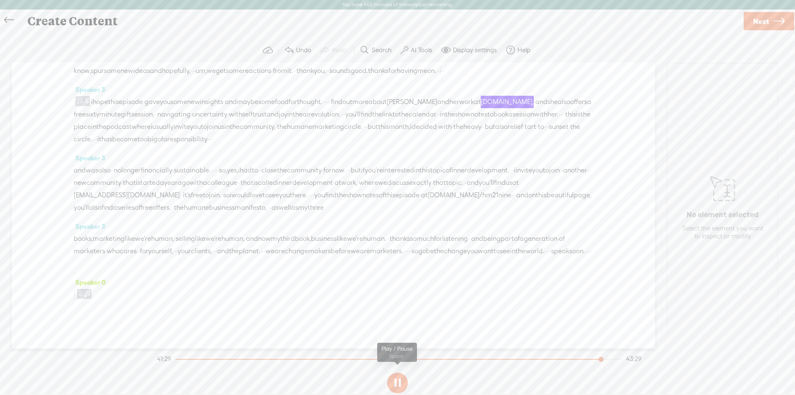
drag, startPoint x: 396, startPoint y: 383, endPoint x: 397, endPoint y: 113, distance: 270.5
click at [396, 383] on button at bounding box center [397, 382] width 21 height 21
drag, startPoint x: 382, startPoint y: 106, endPoint x: 390, endPoint y: 105, distance: 7.5
click at [390, 105] on div "i hope this episode · gave you some new insights · and maybe some food for thou…" at bounding box center [334, 121] width 520 height 50
click at [396, 377] on button at bounding box center [397, 382] width 21 height 21
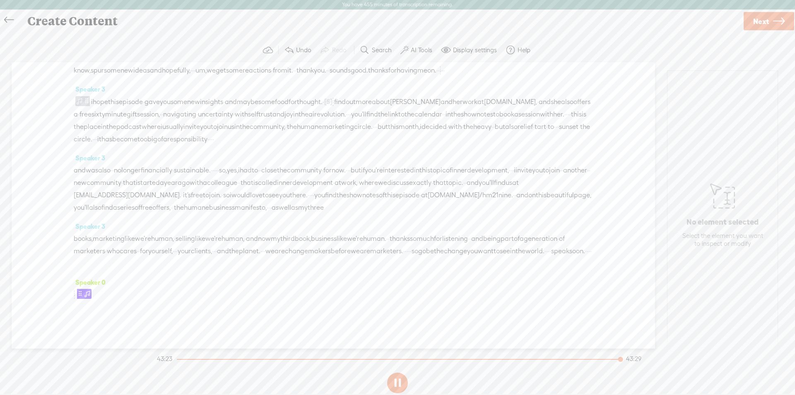
scroll to position [0, 0]
click at [766, 22] on span "Next" at bounding box center [762, 21] width 16 height 21
click at [275, 204] on input "Ep 2" at bounding box center [399, 204] width 284 height 16
type input "Ep 219"
click at [767, 20] on span "Finish" at bounding box center [765, 21] width 19 height 21
